Goal: Task Accomplishment & Management: Manage account settings

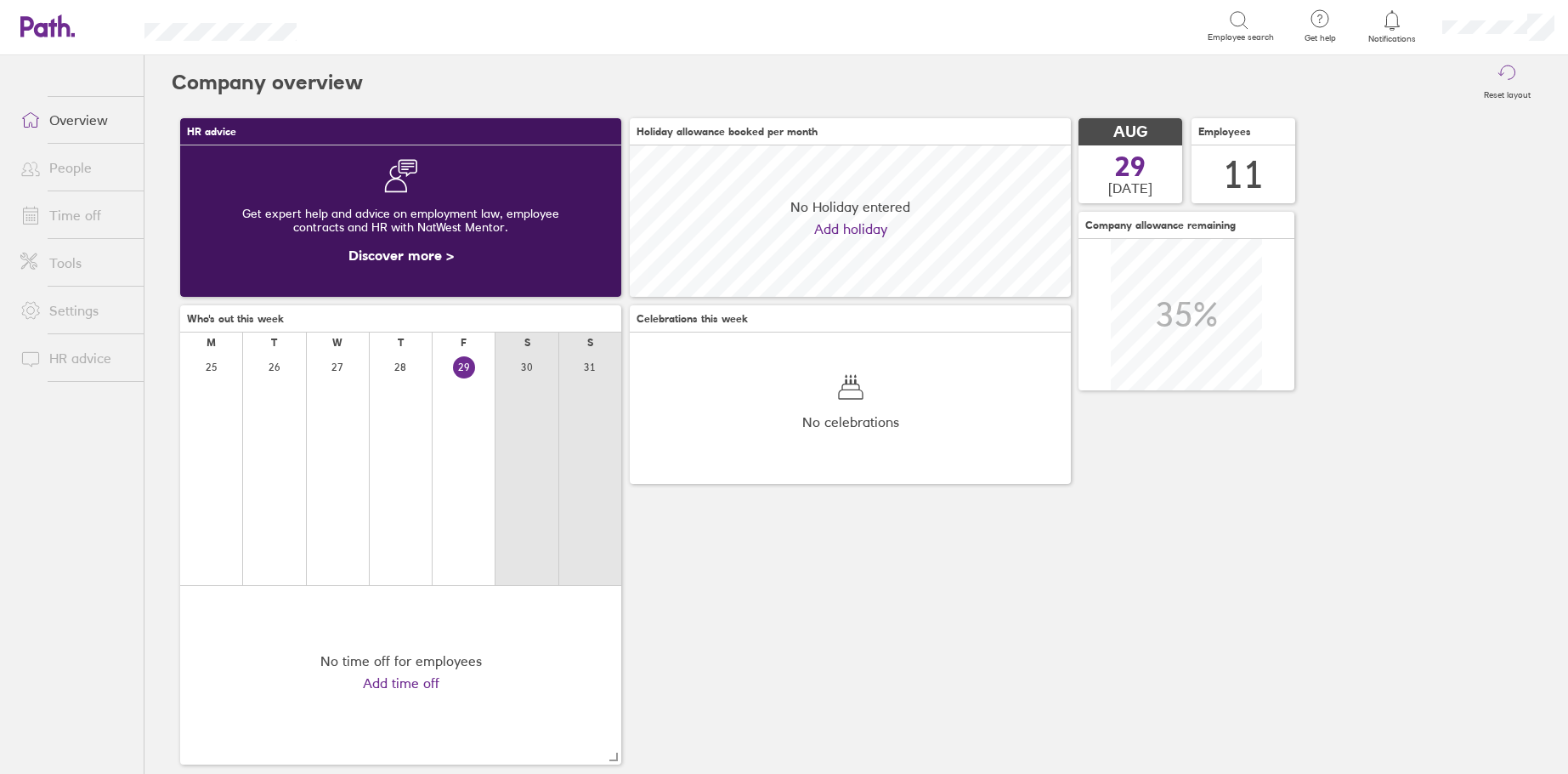
scroll to position [152, 441]
click at [1384, 19] on icon at bounding box center [1392, 20] width 20 height 20
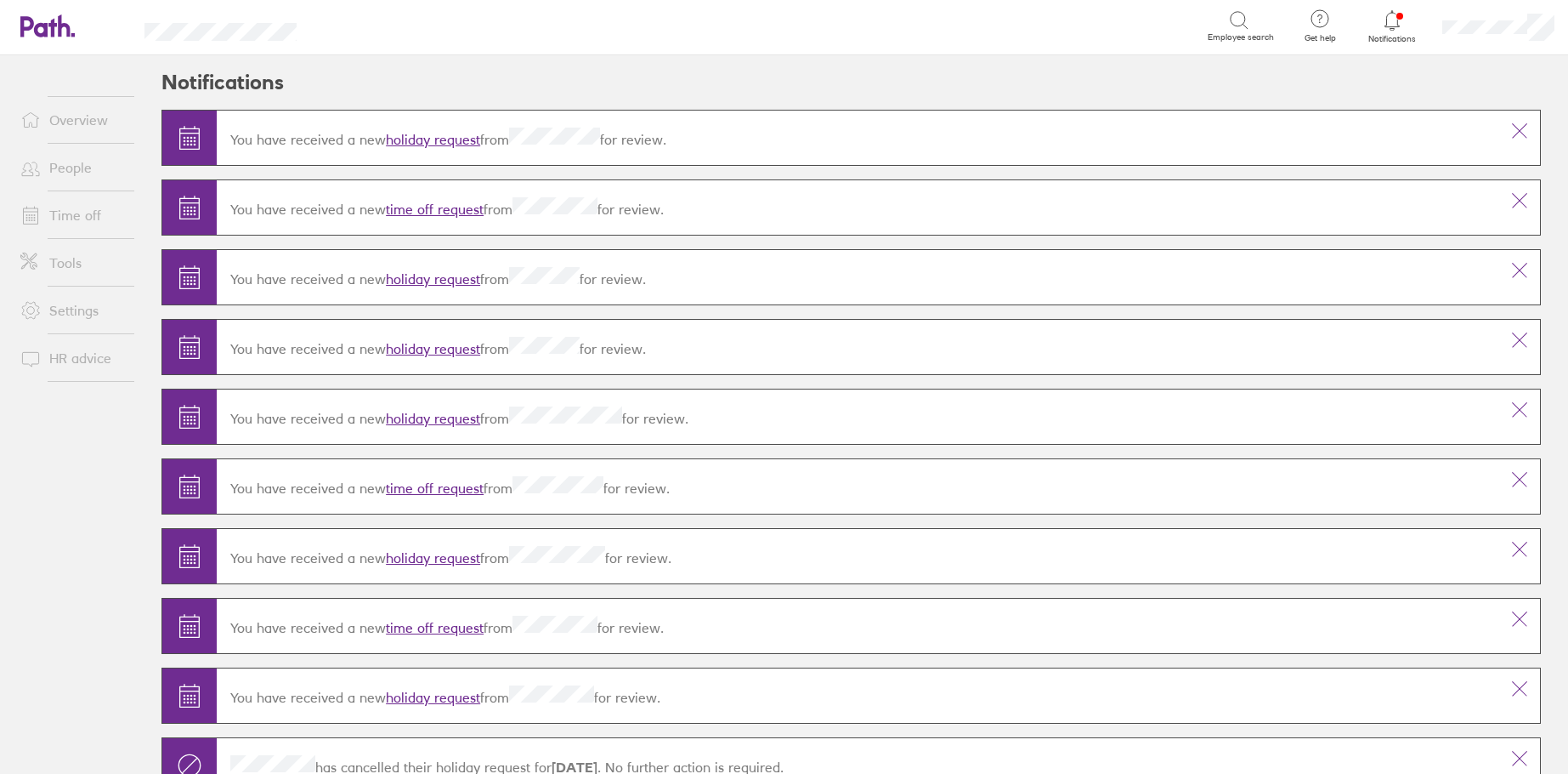
click at [437, 142] on link "holiday request" at bounding box center [433, 139] width 95 height 17
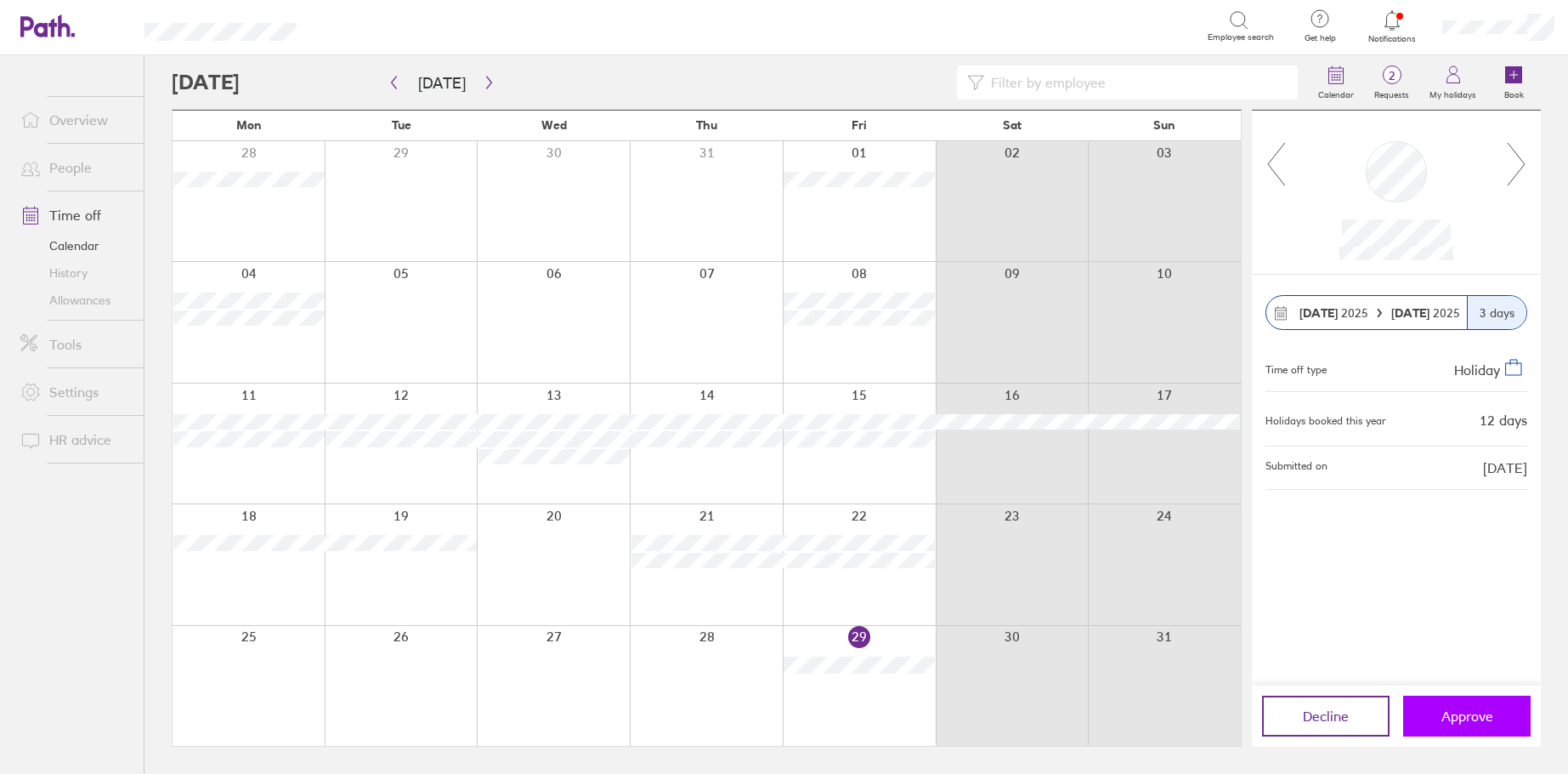
click at [1468, 721] on span "Approve" at bounding box center [1467, 715] width 51 height 16
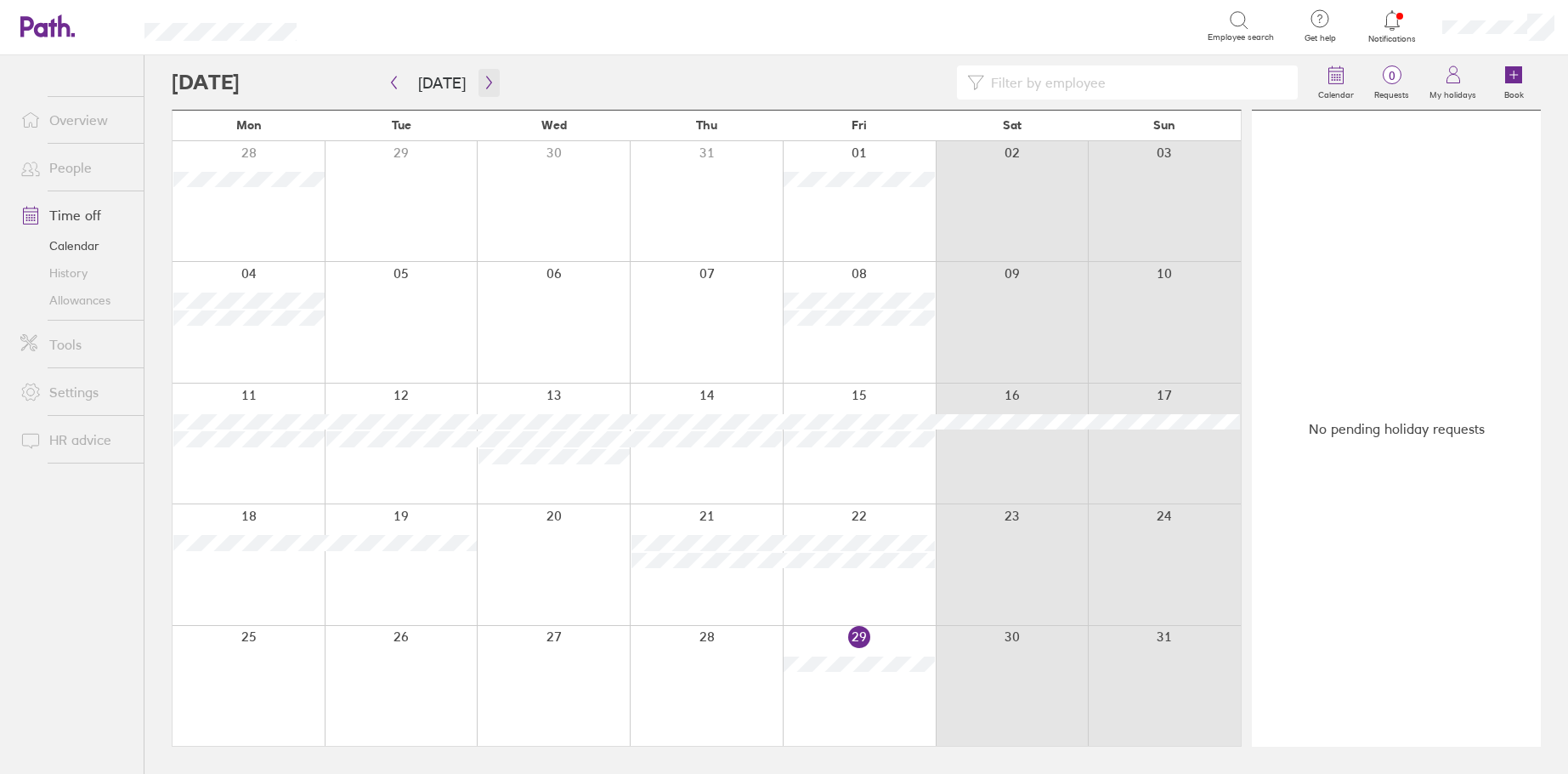
click at [487, 83] on icon "button" at bounding box center [489, 82] width 13 height 14
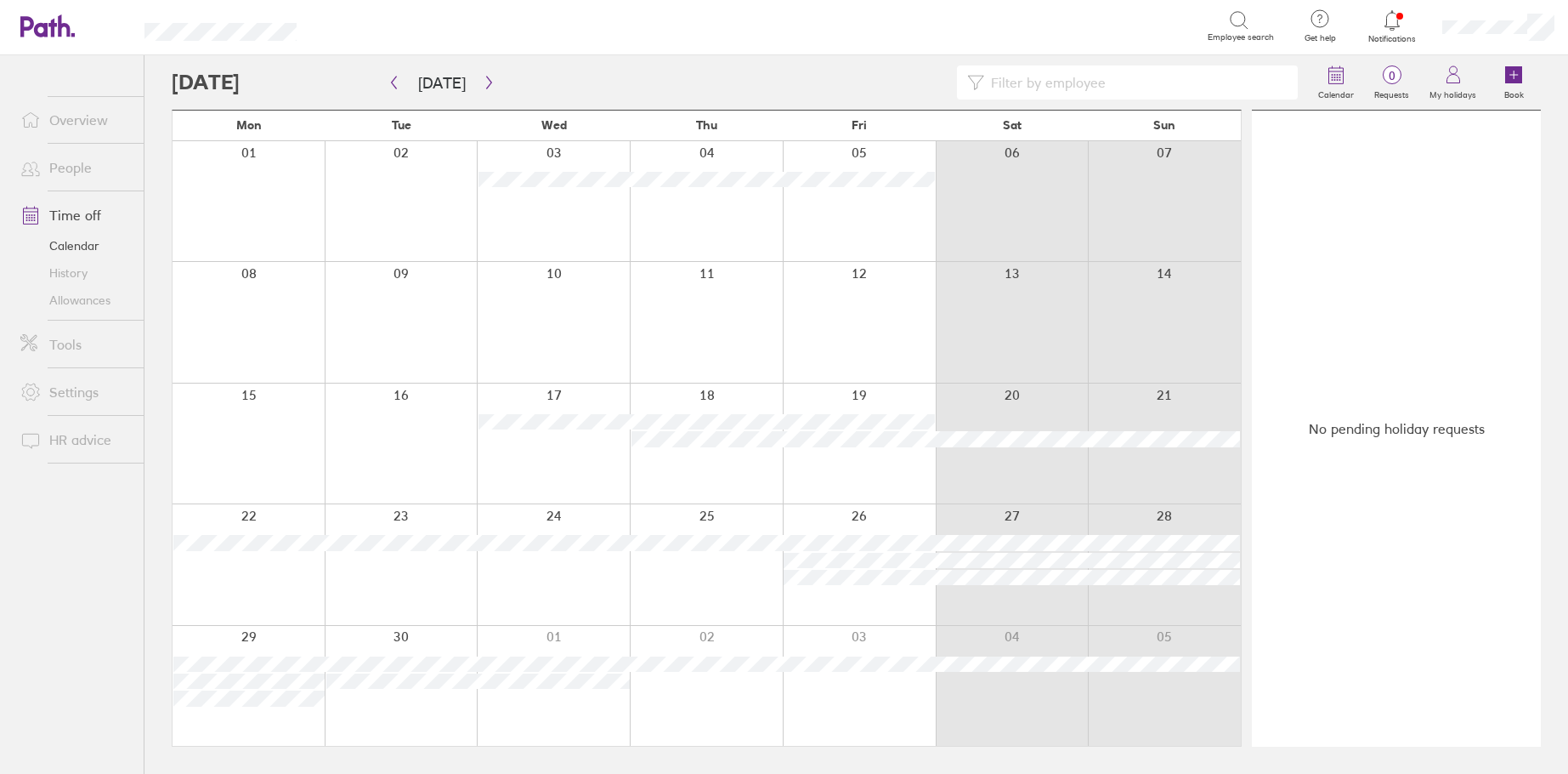
click at [40, 123] on icon at bounding box center [30, 120] width 20 height 20
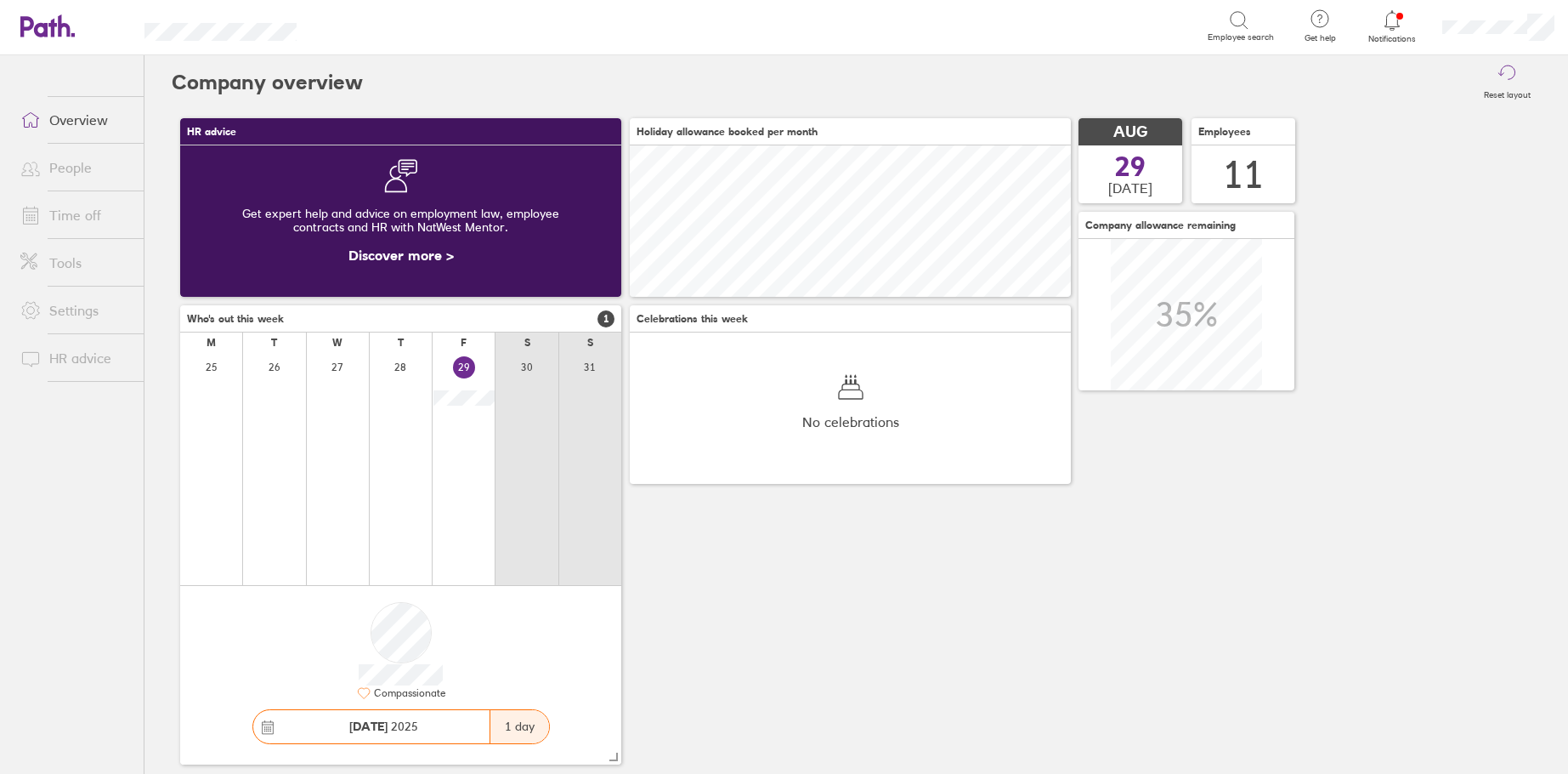
scroll to position [152, 441]
click at [74, 214] on link "Time off" at bounding box center [74, 214] width 137 height 34
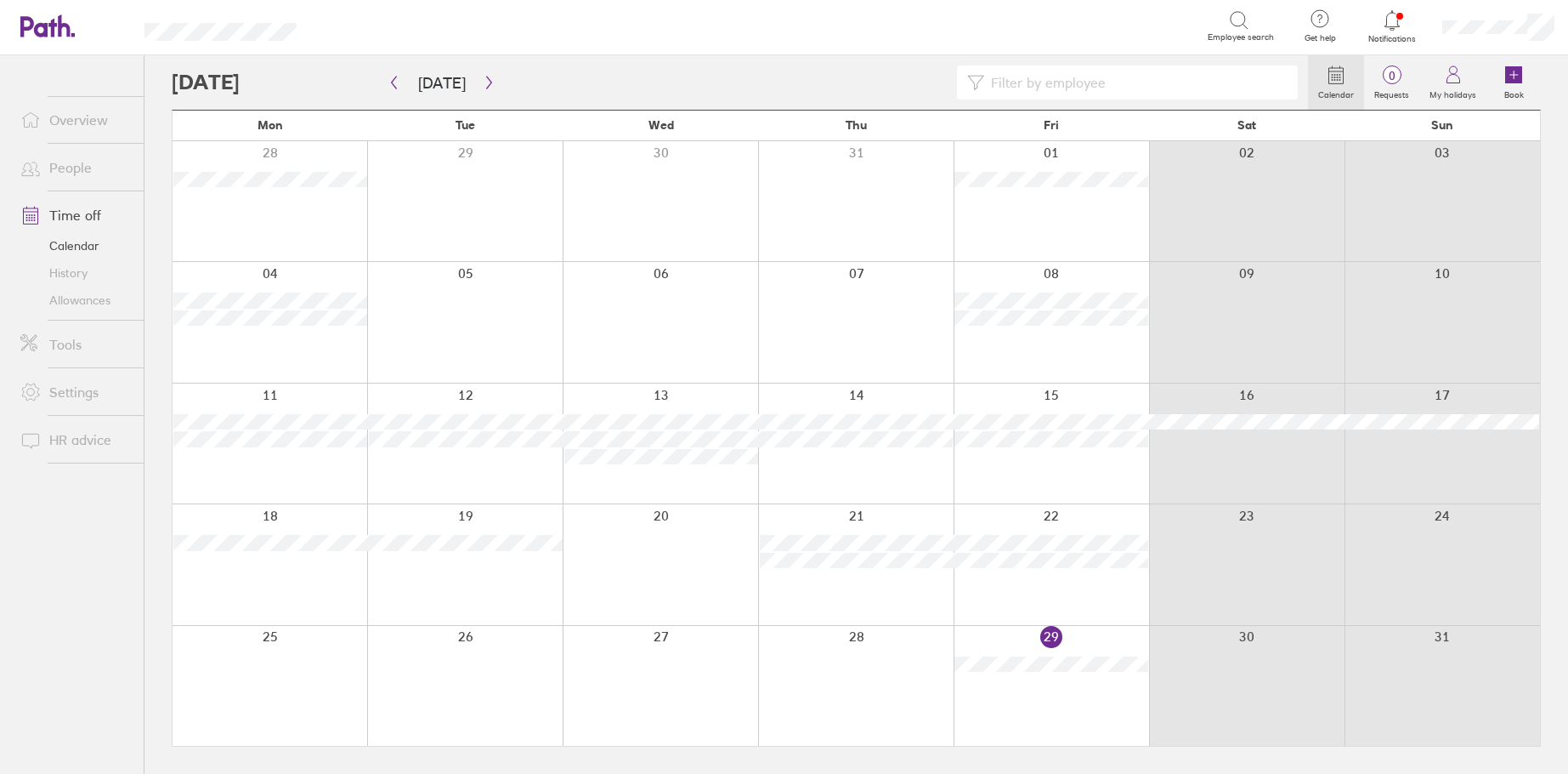
click at [85, 303] on link "Allowances" at bounding box center [74, 301] width 137 height 28
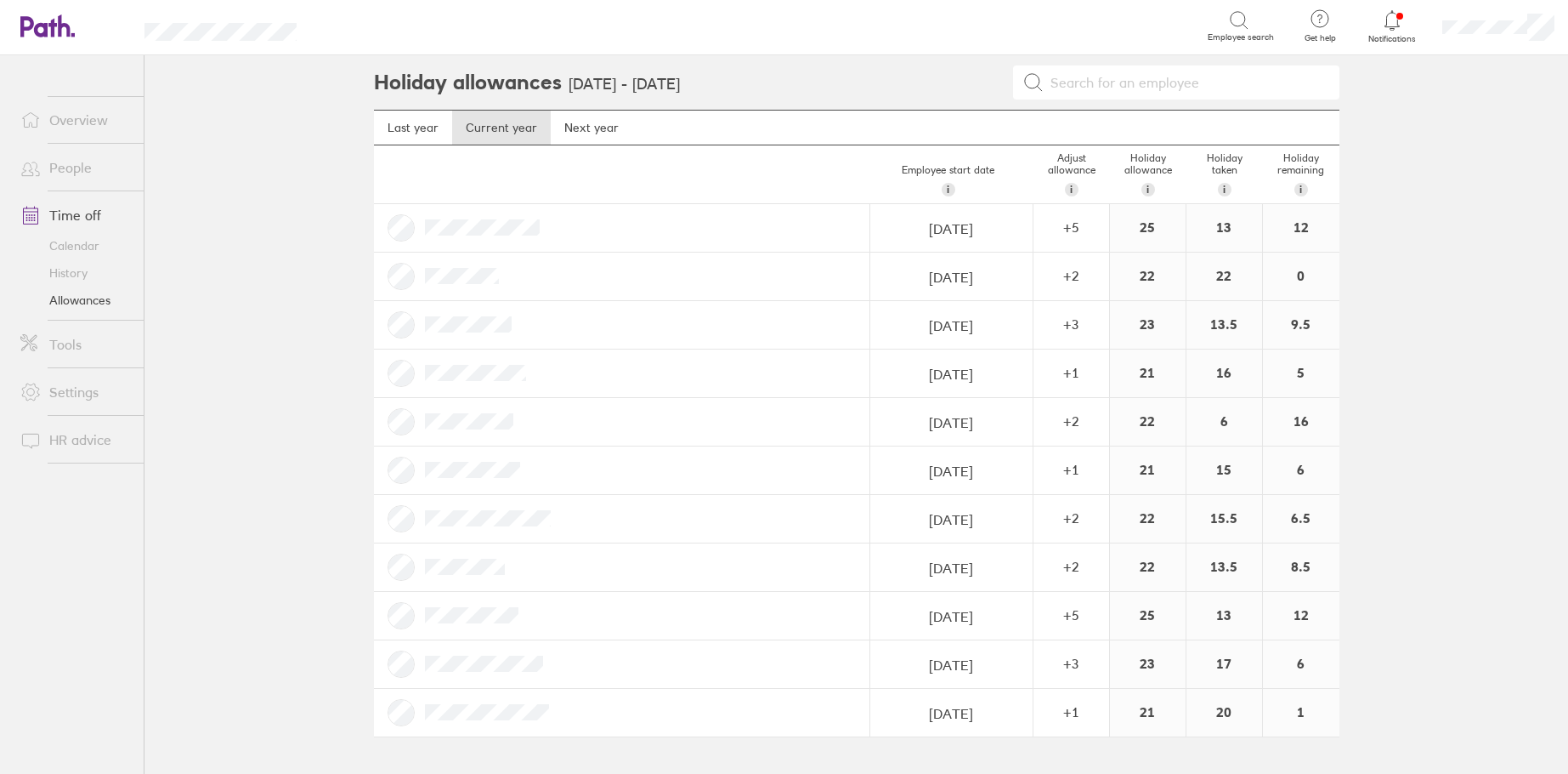
click at [75, 130] on link "Overview" at bounding box center [74, 120] width 137 height 34
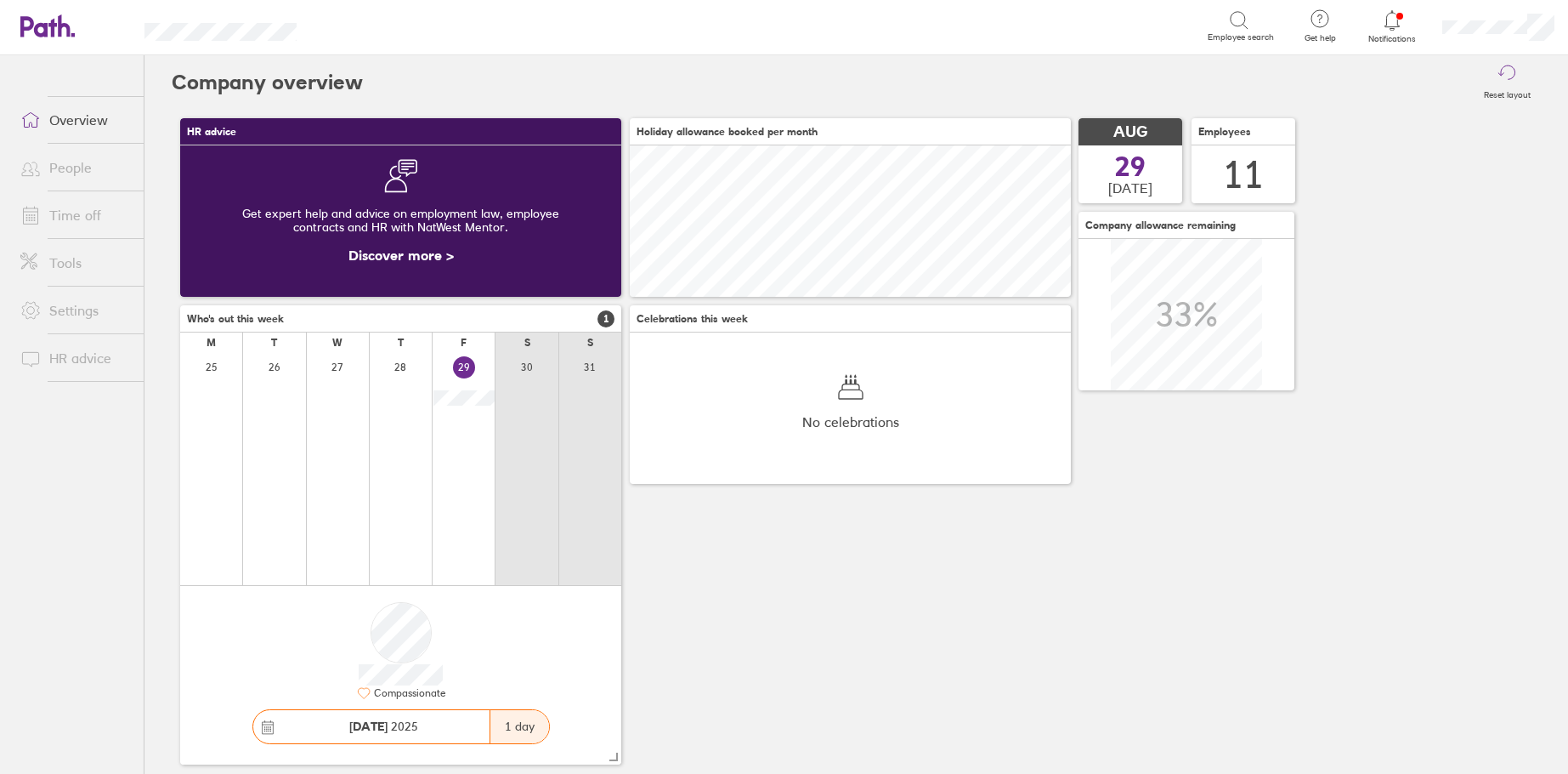
scroll to position [152, 441]
click at [70, 217] on link "Time off" at bounding box center [74, 214] width 137 height 34
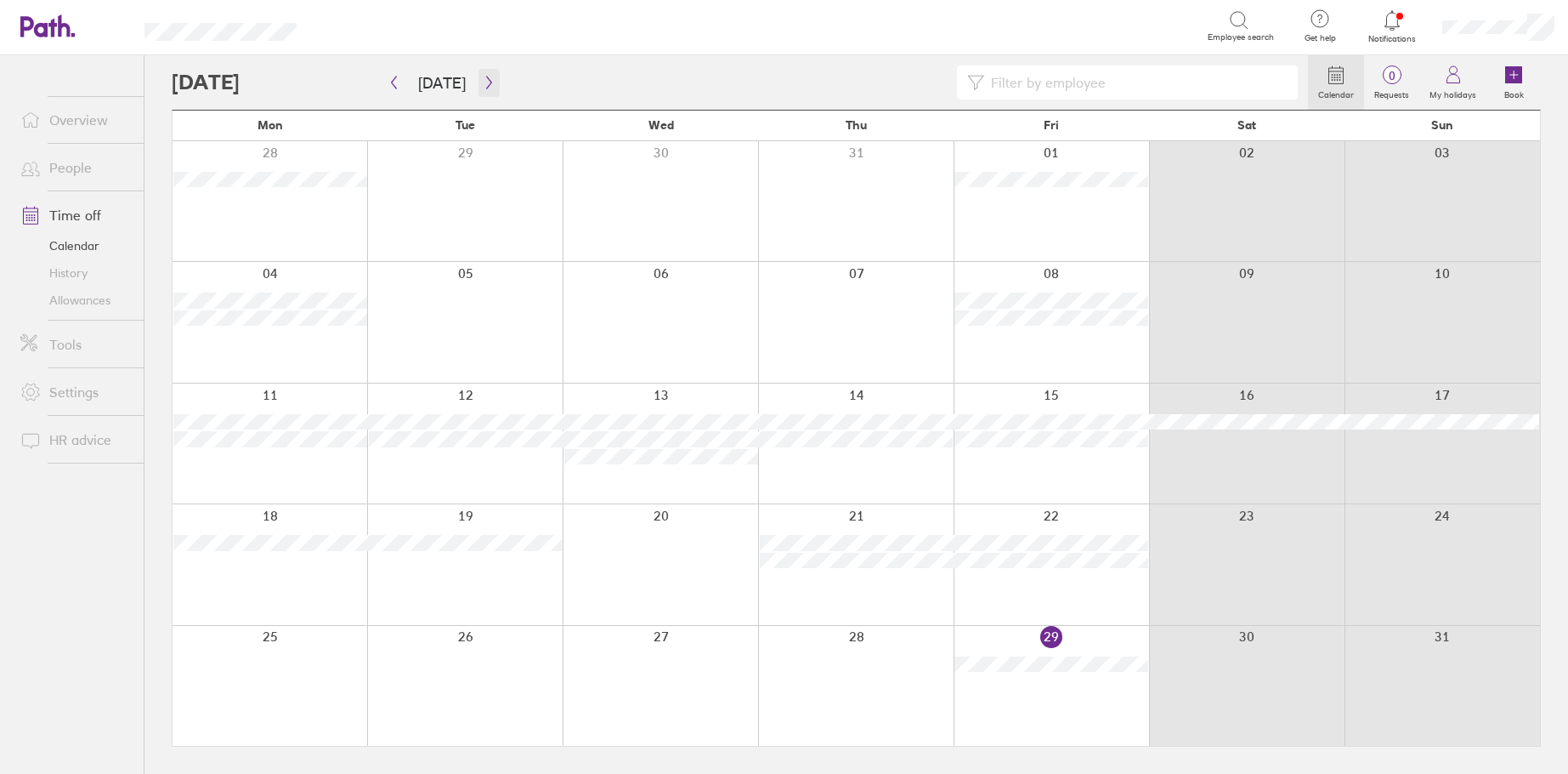
click at [483, 81] on icon "button" at bounding box center [489, 82] width 13 height 14
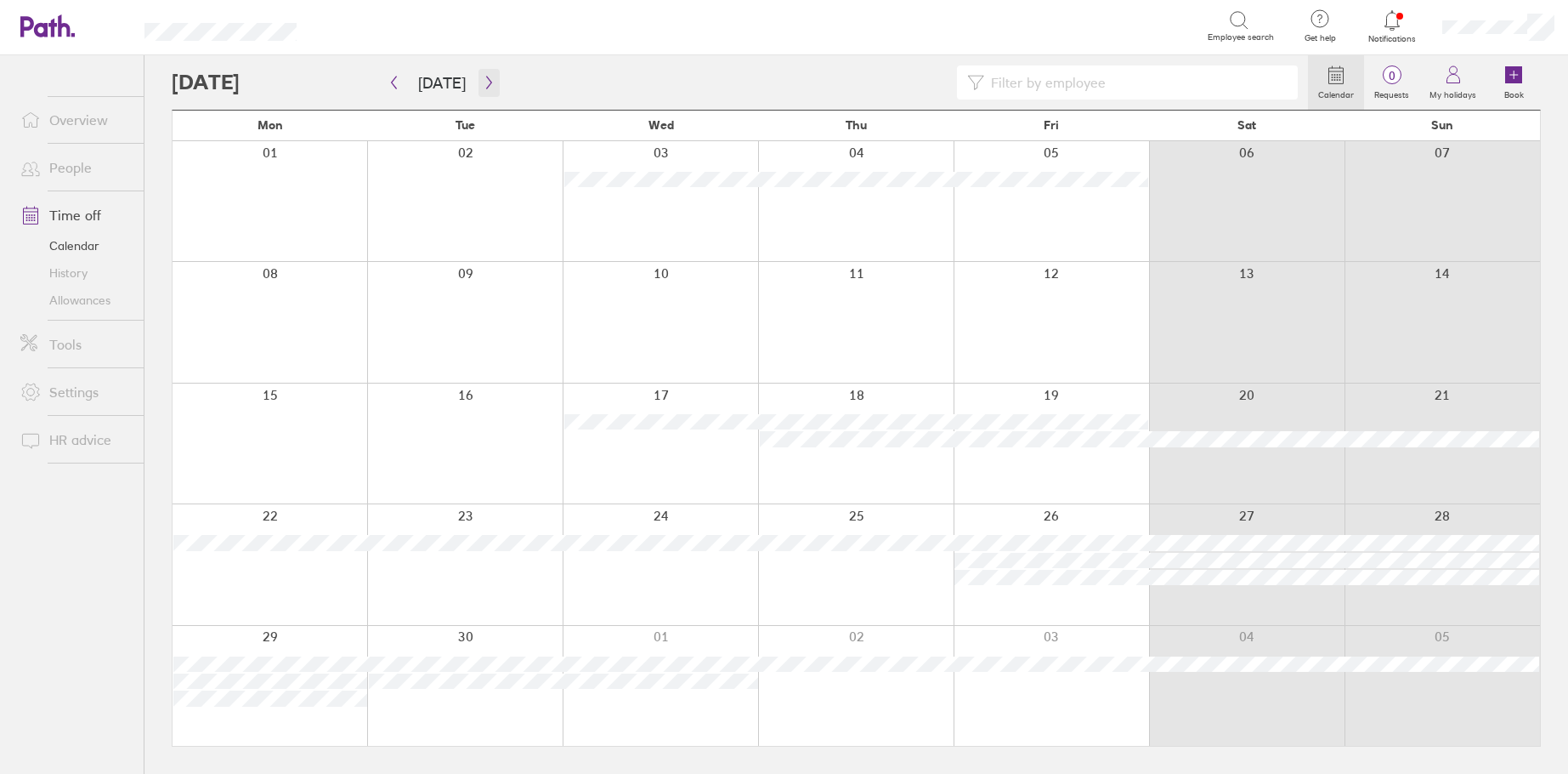
click at [486, 80] on icon "button" at bounding box center [489, 83] width 6 height 13
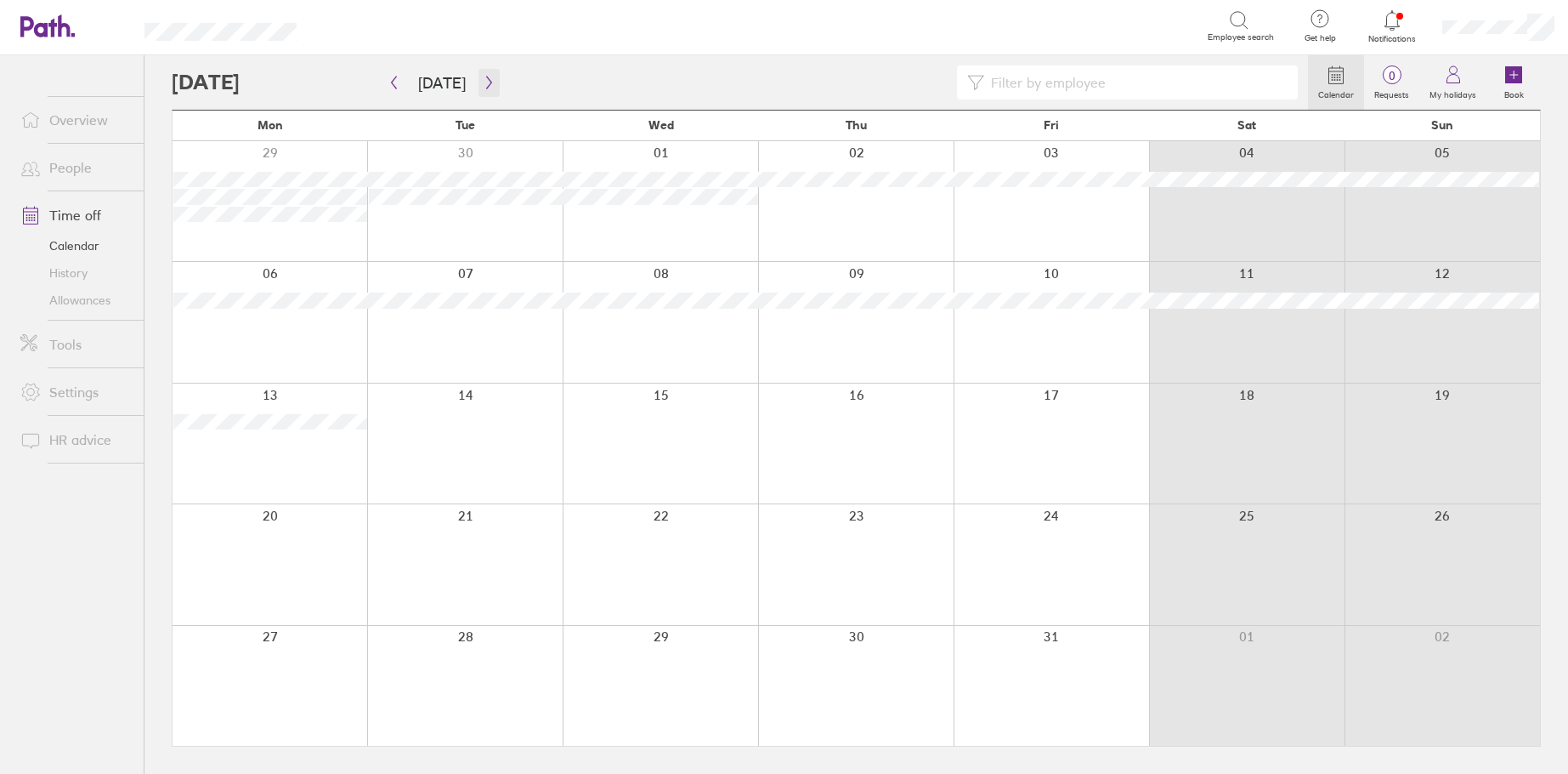
click at [486, 80] on icon "button" at bounding box center [489, 83] width 6 height 13
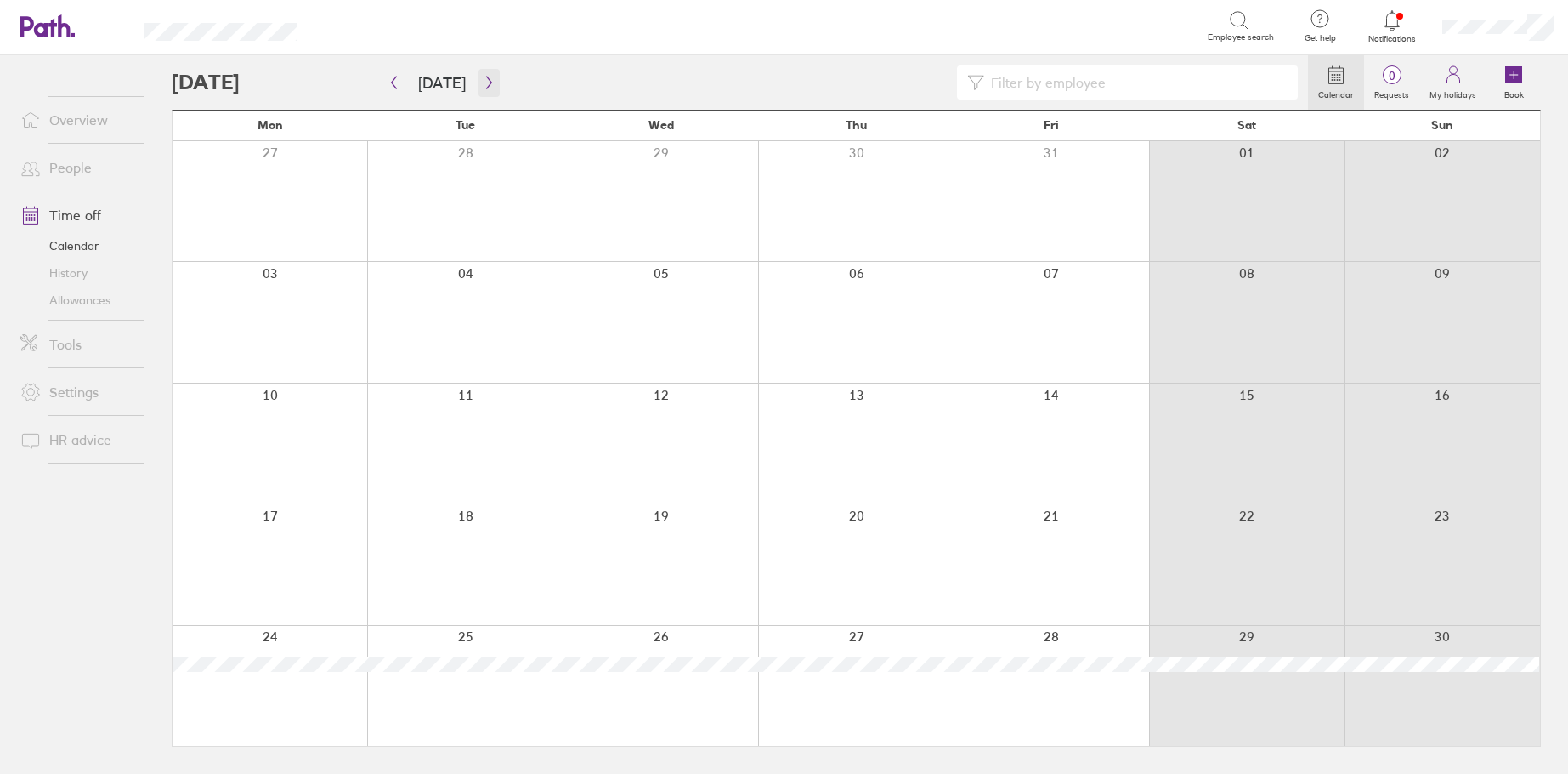
click at [486, 80] on icon "button" at bounding box center [489, 83] width 6 height 13
click at [394, 80] on icon "button" at bounding box center [394, 82] width 13 height 14
click at [83, 117] on link "Overview" at bounding box center [74, 120] width 137 height 34
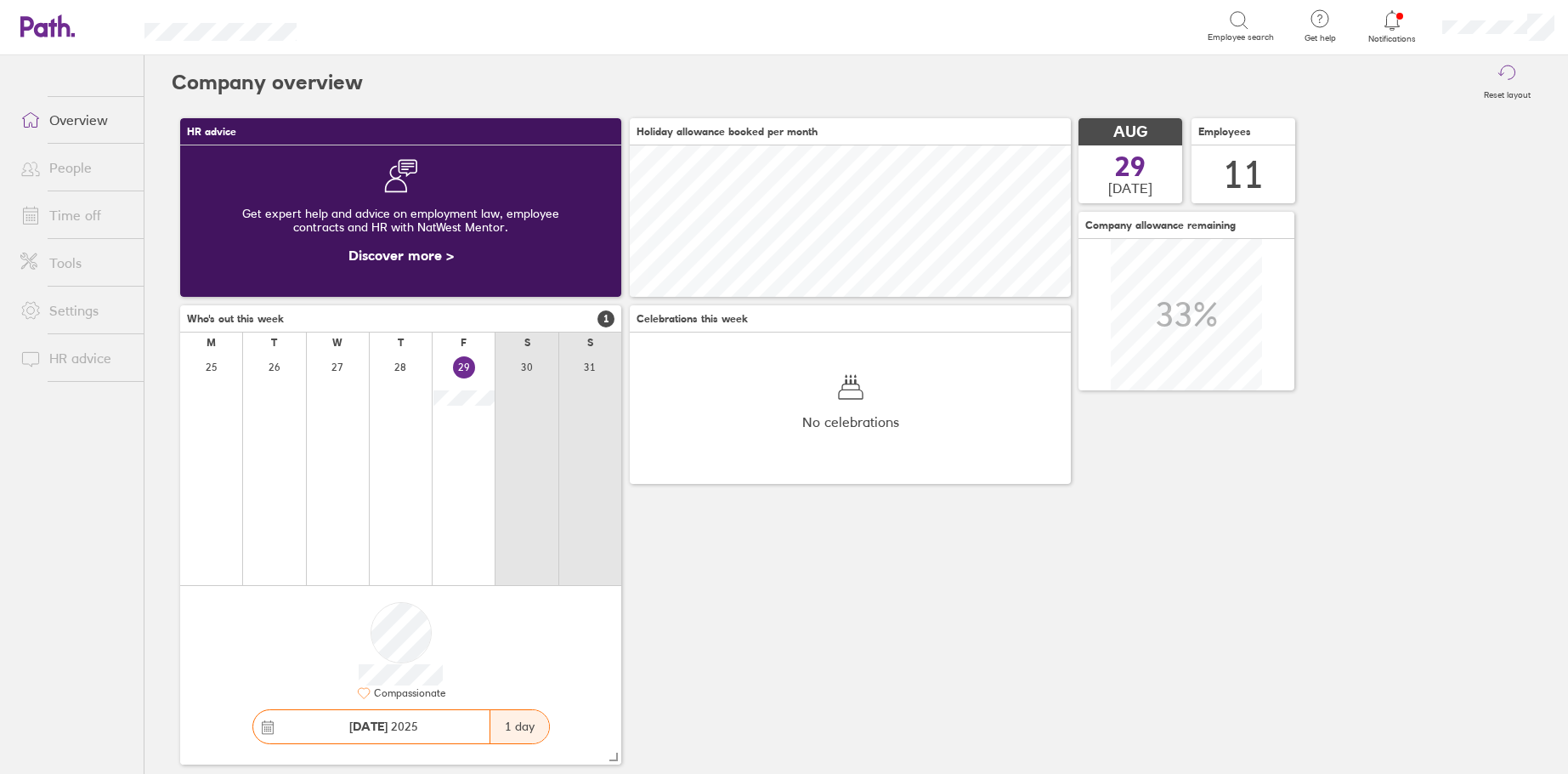
scroll to position [152, 441]
